Goal: Task Accomplishment & Management: Complete application form

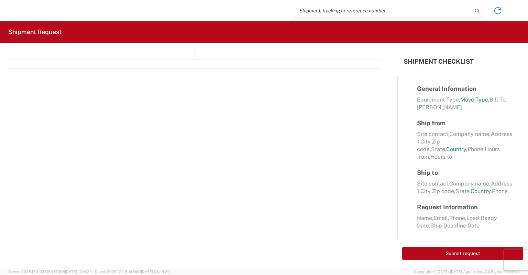
select select "FULL"
select select "LBS"
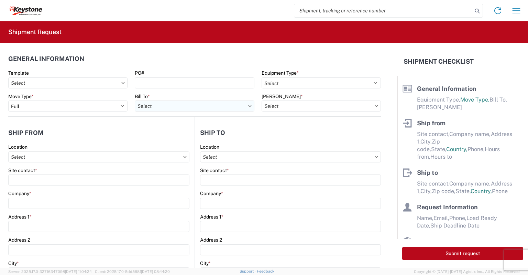
click at [154, 104] on input "Bill To *" at bounding box center [194, 105] width 119 height 11
type input "8607"
click at [170, 138] on div "8607 - [GEOGRAPHIC_DATA], [GEOGRAPHIC_DATA] – KAO Warehouse" at bounding box center [215, 136] width 160 height 11
type input "8607 - [GEOGRAPHIC_DATA], [GEOGRAPHIC_DATA] – KAO Warehouse"
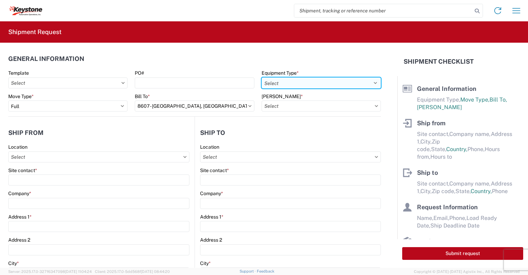
click at [288, 88] on select "Select 53’ Dry Van Flatbed Dropdeck (van) Lowboy (flatbed) Rail" at bounding box center [321, 82] width 119 height 11
select select "STDV"
click at [262, 77] on select "Select 53’ Dry Van Flatbed Dropdeck (van) Lowboy (flatbed) Rail" at bounding box center [321, 82] width 119 height 11
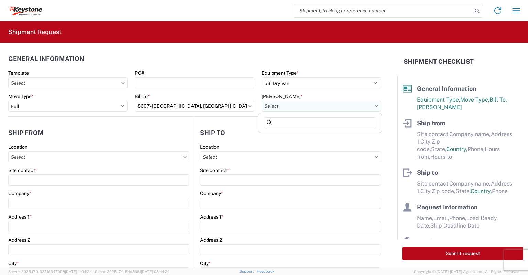
click at [283, 101] on input "[PERSON_NAME] *" at bounding box center [321, 105] width 119 height 11
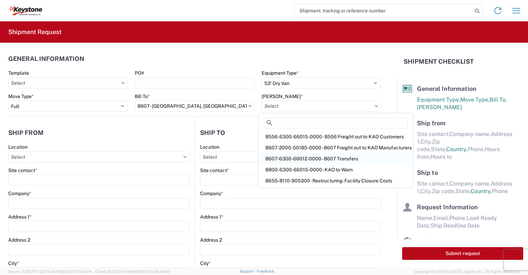
click at [297, 157] on div "8607-6300-66012-0000 - 8607 Transfers" at bounding box center [336, 158] width 152 height 11
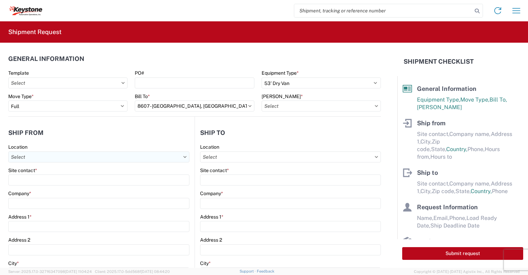
type input "8607-6300-66012-0000 - 8607 Transfers, 8607-6300-66012-0000 - 8607 Transfers"
click at [30, 156] on input "Location" at bounding box center [98, 156] width 181 height 11
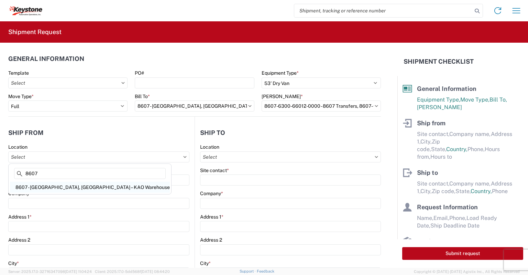
type input "8607"
click at [41, 188] on div "8607 - [GEOGRAPHIC_DATA], [GEOGRAPHIC_DATA] – KAO Warehouse" at bounding box center [90, 187] width 160 height 11
type input "8607 - [GEOGRAPHIC_DATA], [GEOGRAPHIC_DATA] – KAO Warehouse"
type input "KAO"
type input "[STREET_ADDRESS][PERSON_NAME]"
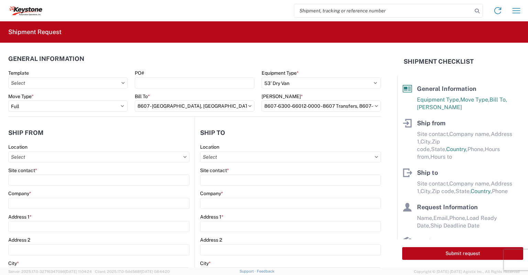
type input "[GEOGRAPHIC_DATA]"
type input "48193"
select select "MI"
select select "US"
type input "07:00"
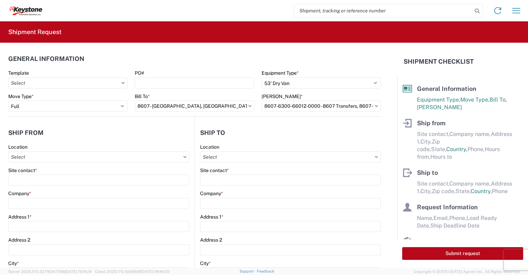
type input "17:00"
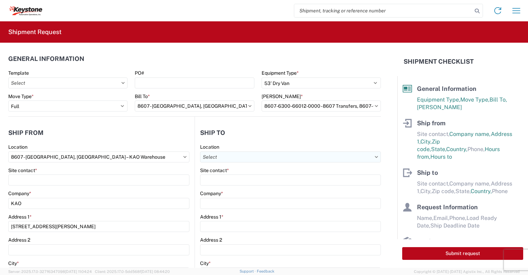
click at [227, 157] on input "Location" at bounding box center [290, 156] width 181 height 11
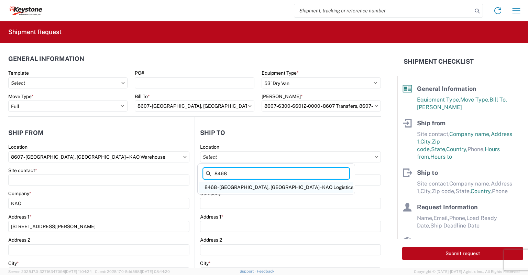
type input "8468"
click at [214, 187] on div "8468 - [GEOGRAPHIC_DATA], [GEOGRAPHIC_DATA] - KAO Logistics" at bounding box center [276, 187] width 154 height 11
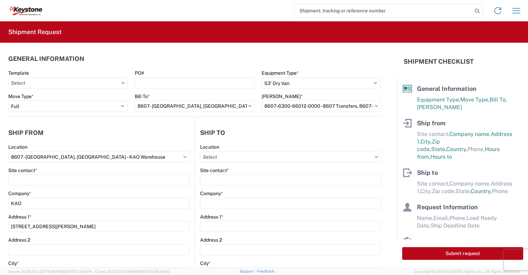
type input "8468 - [GEOGRAPHIC_DATA], [GEOGRAPHIC_DATA] - KAO Logistics"
type input "KAO"
type input "[GEOGRAPHIC_DATA]. E-16"
type input "Clearfield"
type input "84016"
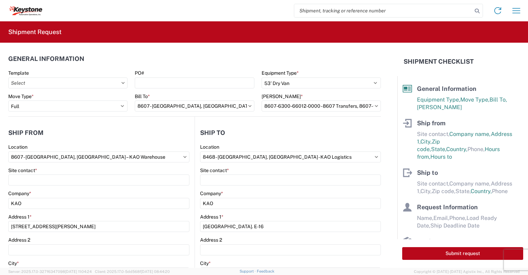
select select "US"
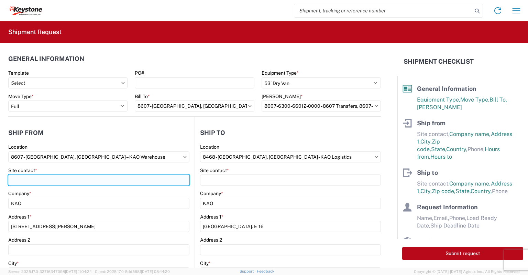
click at [14, 180] on input "Site contact *" at bounding box center [98, 179] width 181 height 11
type input "[PERSON_NAME]"
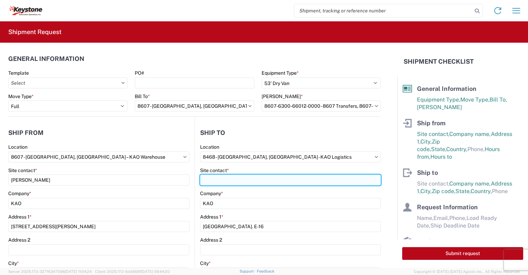
click at [229, 180] on input "Site contact *" at bounding box center [290, 179] width 181 height 11
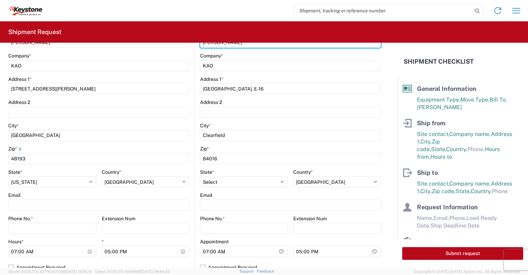
scroll to position [172, 0]
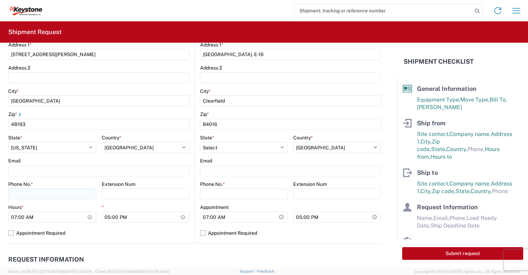
type input "[PERSON_NAME]"
click at [30, 194] on input "Phone No. *" at bounding box center [52, 193] width 88 height 11
type input "[PHONE_NUMBER]"
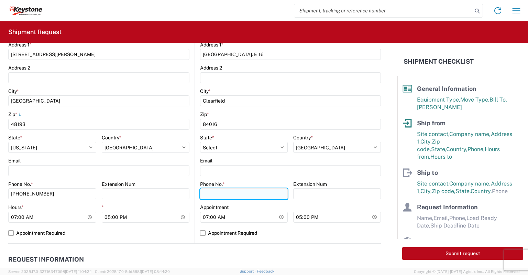
click at [210, 196] on input "Phone No. *" at bounding box center [244, 193] width 88 height 11
type input "[PHONE_NUMBER]"
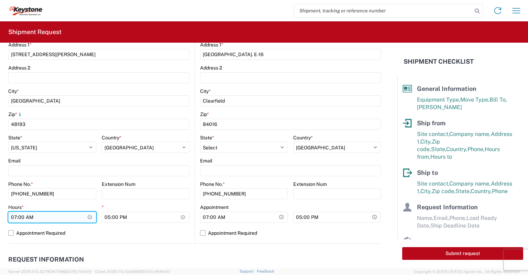
click at [13, 215] on input "07:00" at bounding box center [52, 217] width 88 height 11
type input "23:00"
click at [12, 233] on label "Appointment Required" at bounding box center [98, 232] width 181 height 11
click at [0, 0] on input "Appointment Required" at bounding box center [0, 0] width 0 height 0
select select "US"
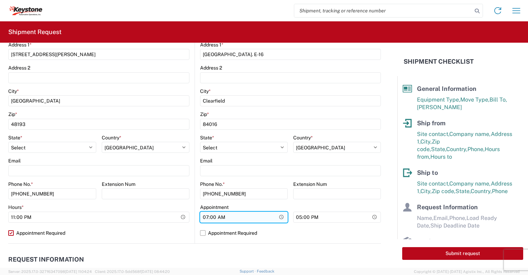
click at [202, 214] on input "07:00" at bounding box center [244, 217] width 88 height 11
type input "08:00"
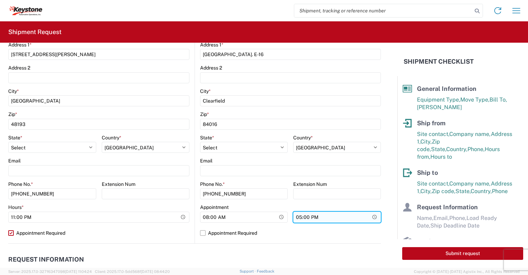
click at [295, 214] on input "17:00" at bounding box center [337, 217] width 88 height 11
type input "14:00"
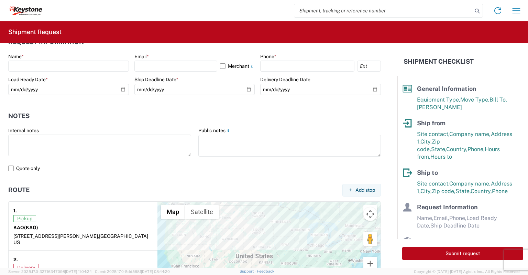
scroll to position [378, 0]
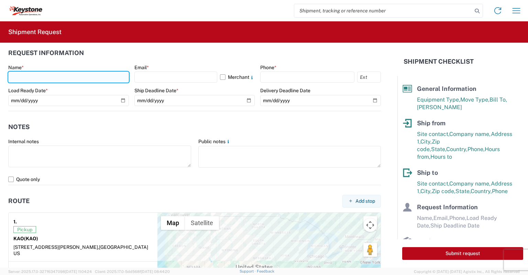
click at [21, 73] on input "text" at bounding box center [68, 77] width 121 height 11
type input "[PERSON_NAME]"
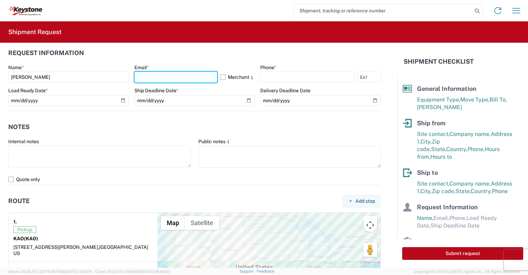
click at [152, 79] on input "text" at bounding box center [176, 77] width 83 height 11
type input "[EMAIL_ADDRESS][DOMAIN_NAME]"
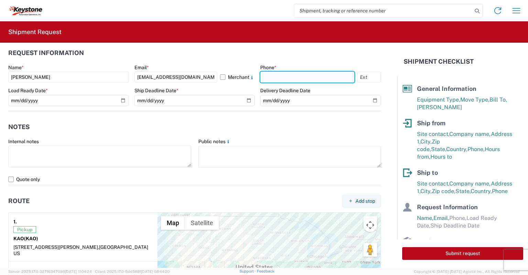
click at [277, 77] on input "text" at bounding box center [307, 77] width 94 height 11
type input "[PHONE_NUMBER]"
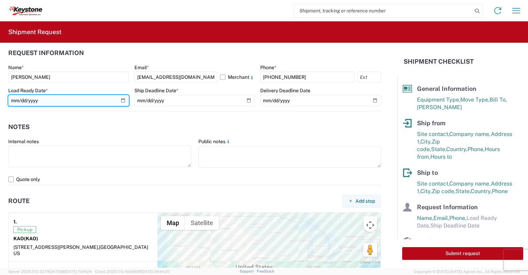
click at [121, 100] on input "date" at bounding box center [68, 100] width 121 height 11
type input "[DATE]"
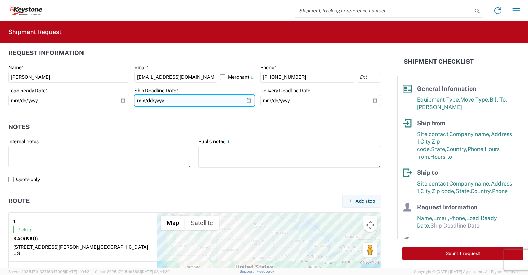
click at [247, 100] on input "date" at bounding box center [195, 100] width 121 height 11
type input "[DATE]"
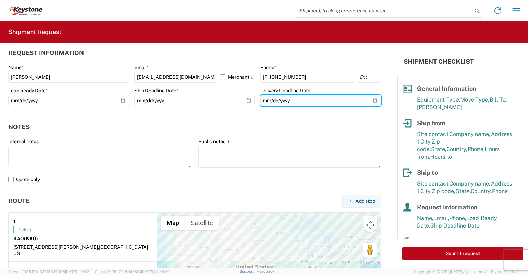
click at [367, 99] on input "date" at bounding box center [320, 100] width 121 height 11
type input "[DATE]"
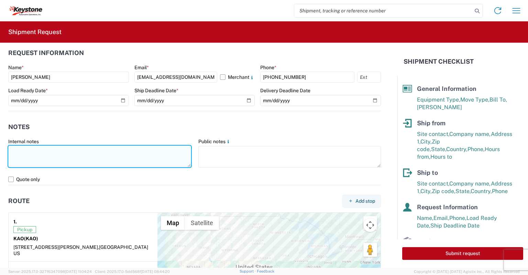
click at [68, 155] on textarea at bounding box center [99, 157] width 183 height 22
paste textarea "Load # 2080683"
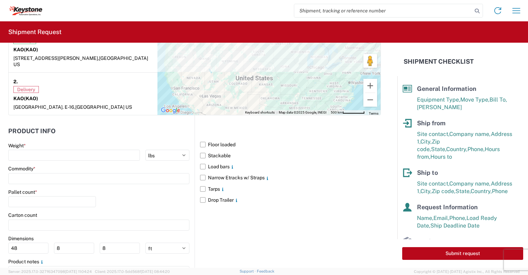
scroll to position [585, 0]
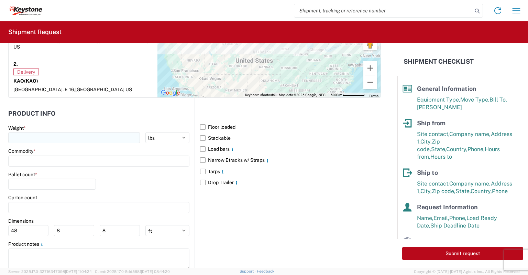
type textarea "Preplanned w/ R+L Load # 2080683"
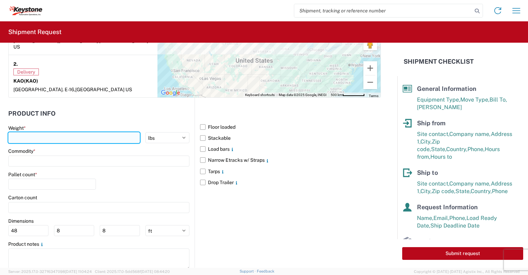
click at [40, 132] on input "number" at bounding box center [74, 137] width 132 height 11
type input "20000"
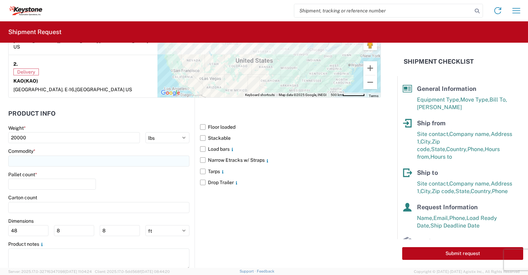
click at [28, 156] on input at bounding box center [98, 161] width 181 height 11
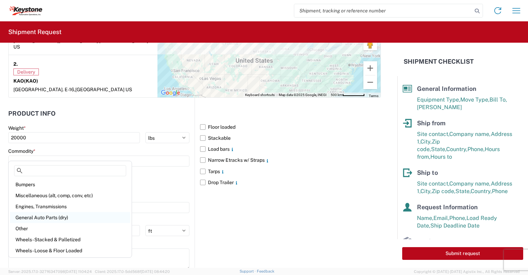
click at [22, 214] on div "General Auto Parts (dry)" at bounding box center [70, 217] width 120 height 11
type input "General Auto Parts (dry)"
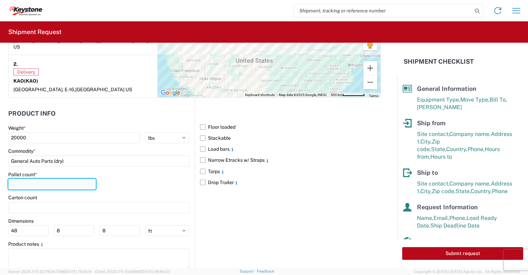
click at [30, 179] on input "number" at bounding box center [52, 184] width 88 height 11
type input "24"
click at [200, 154] on label "Narrow Etracks w/ Straps" at bounding box center [290, 159] width 181 height 11
click at [0, 0] on input "Narrow Etracks w/ Straps" at bounding box center [0, 0] width 0 height 0
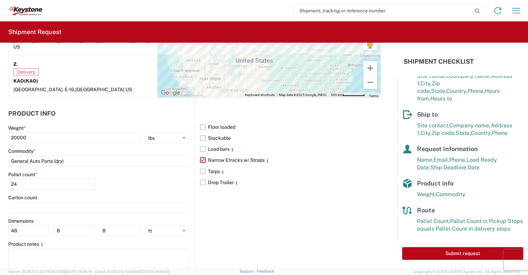
scroll to position [58, 0]
click at [476, 252] on button "Submit request" at bounding box center [463, 253] width 121 height 13
select select "US"
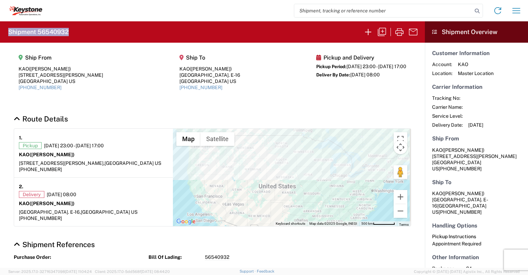
drag, startPoint x: 10, startPoint y: 33, endPoint x: 75, endPoint y: 33, distance: 65.7
click at [75, 33] on agx-form-header "Shipment 56540932" at bounding box center [212, 31] width 425 height 21
copy h2 "Shipment 56540932"
